Goal: Information Seeking & Learning: Learn about a topic

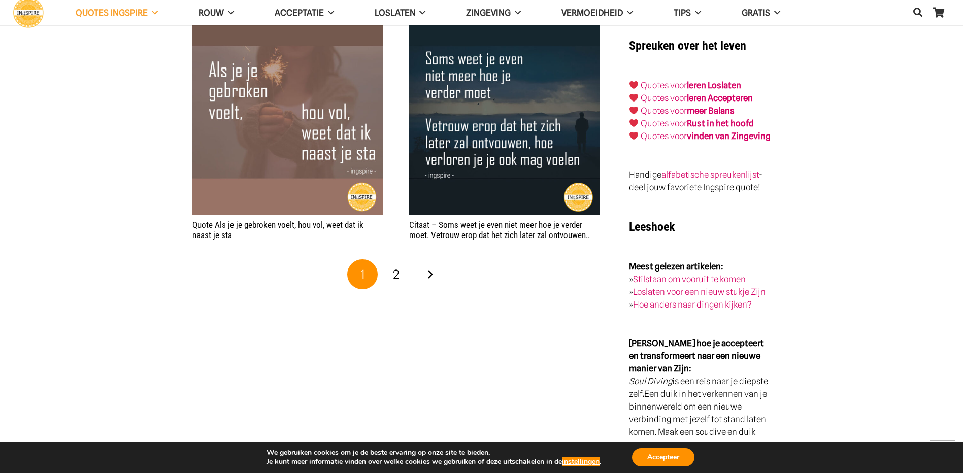
scroll to position [1827, 0]
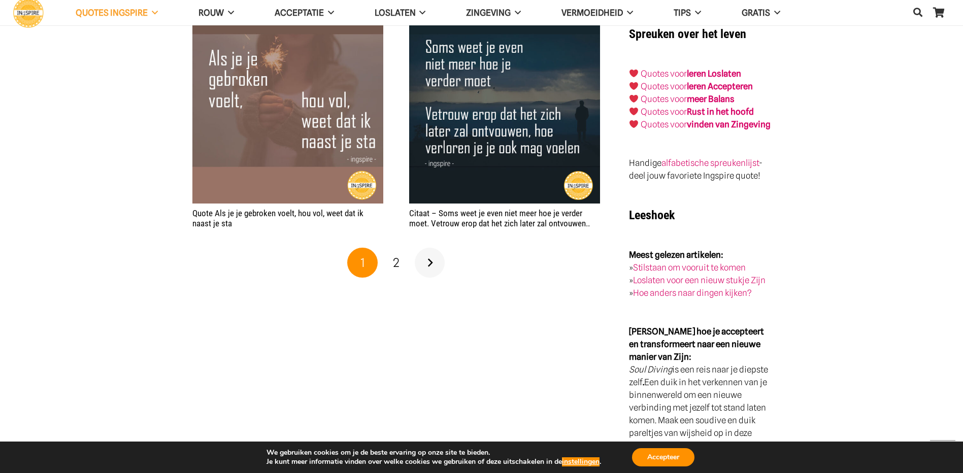
click at [432, 263] on link "Volgende" at bounding box center [430, 263] width 30 height 30
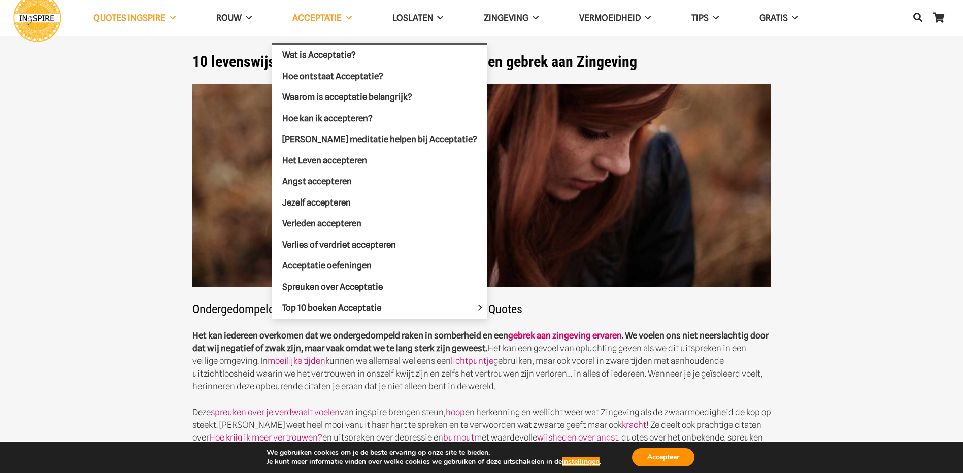
click at [316, 12] on link "Acceptatie" at bounding box center [322, 18] width 100 height 26
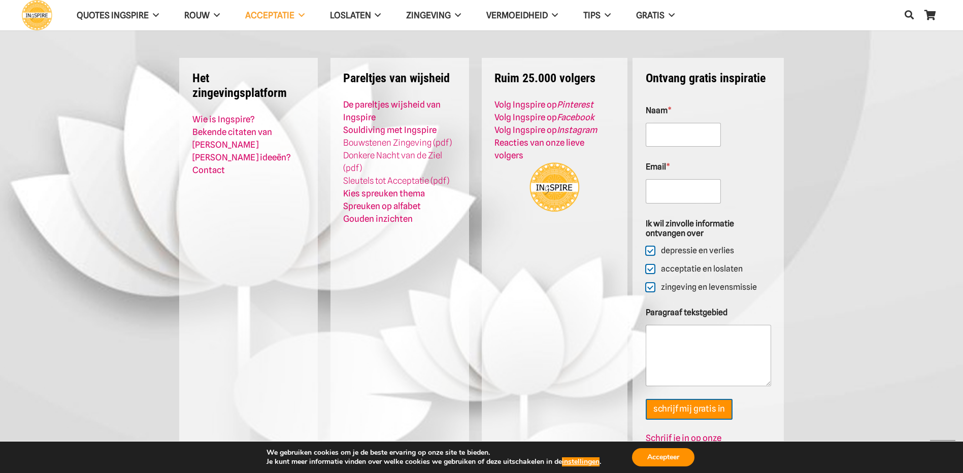
scroll to position [3872, 0]
